Goal: Find contact information: Find contact information

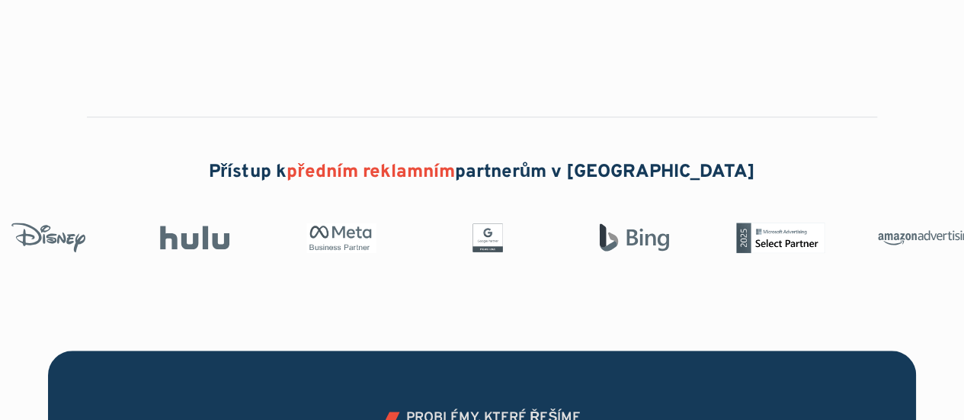
scroll to position [457, 0]
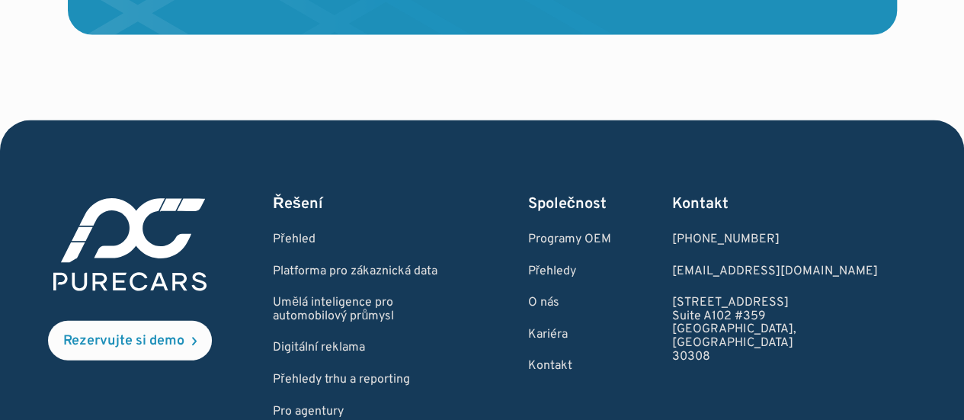
scroll to position [4864, 0]
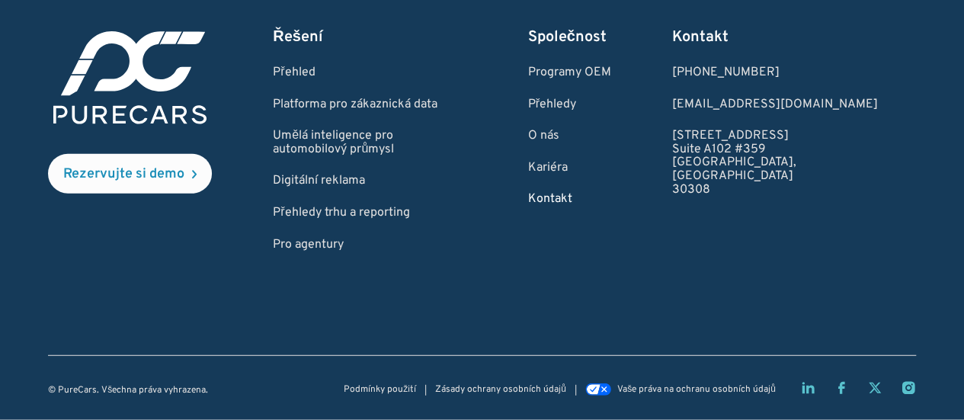
click at [572, 206] on font "Kontakt" at bounding box center [550, 198] width 44 height 15
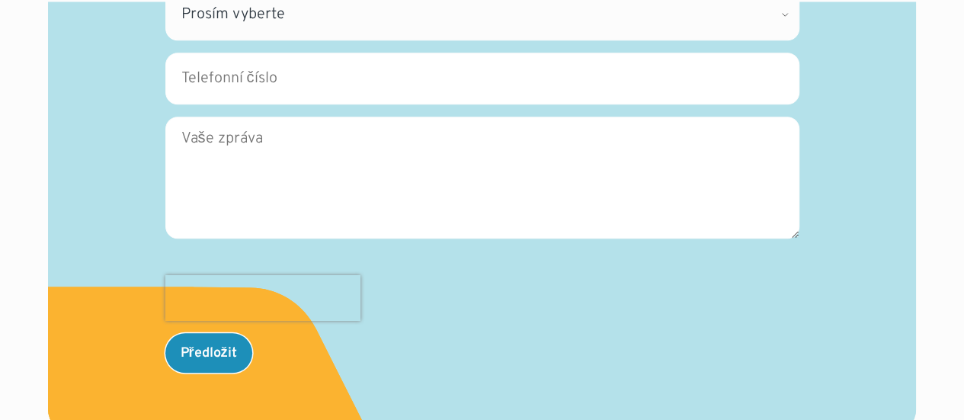
scroll to position [838, 0]
